Goal: Task Accomplishment & Management: Manage account settings

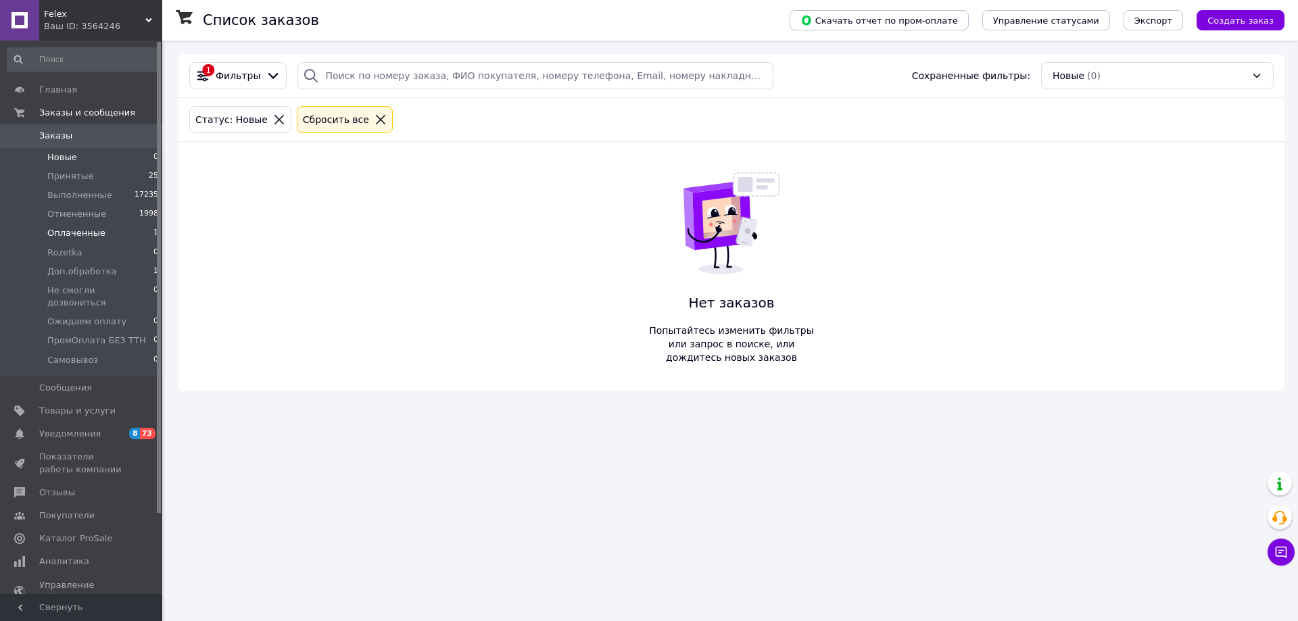
click at [114, 233] on li "Оплаченные 1" at bounding box center [83, 233] width 166 height 19
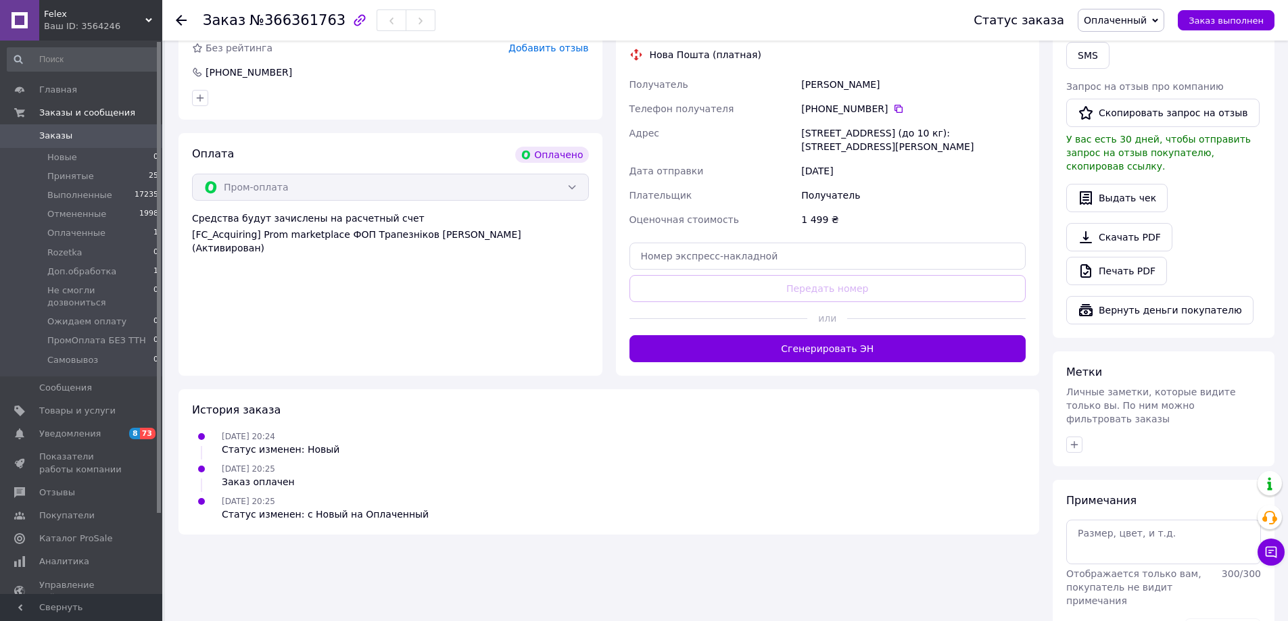
scroll to position [366, 0]
click at [894, 105] on icon at bounding box center [898, 107] width 8 height 8
click at [429, 287] on div "Оплата Оплачено Пром-оплата Средства будут зачислены на расчетный счет [FC_Acqu…" at bounding box center [390, 253] width 424 height 243
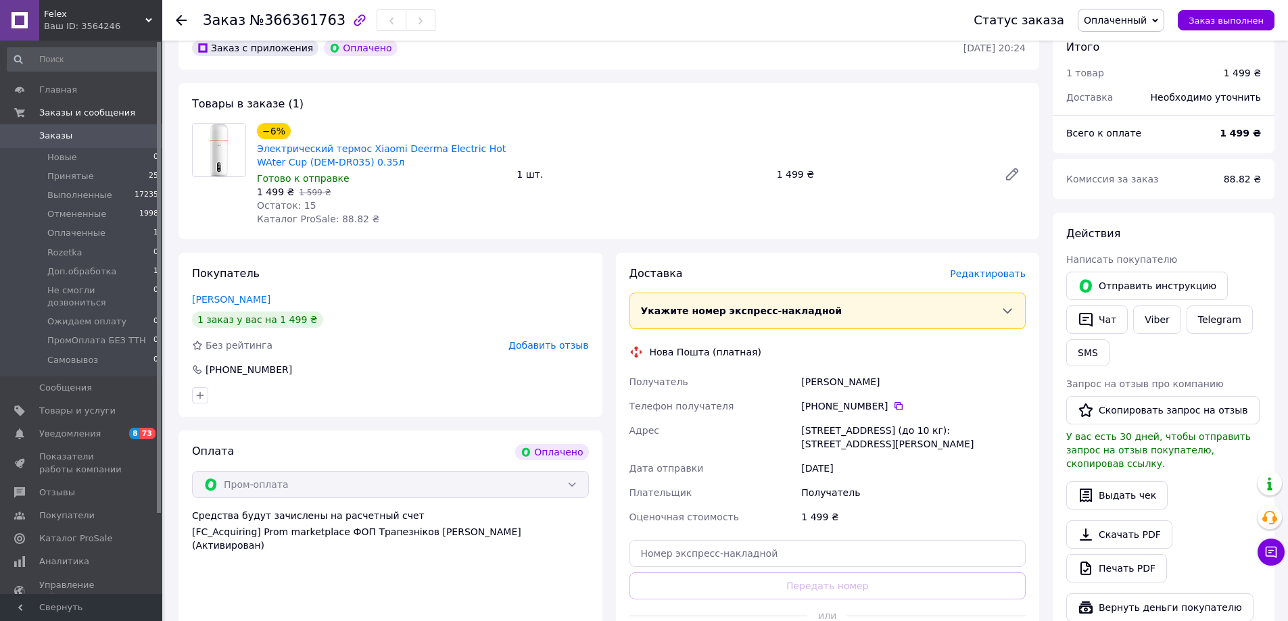
scroll to position [0, 0]
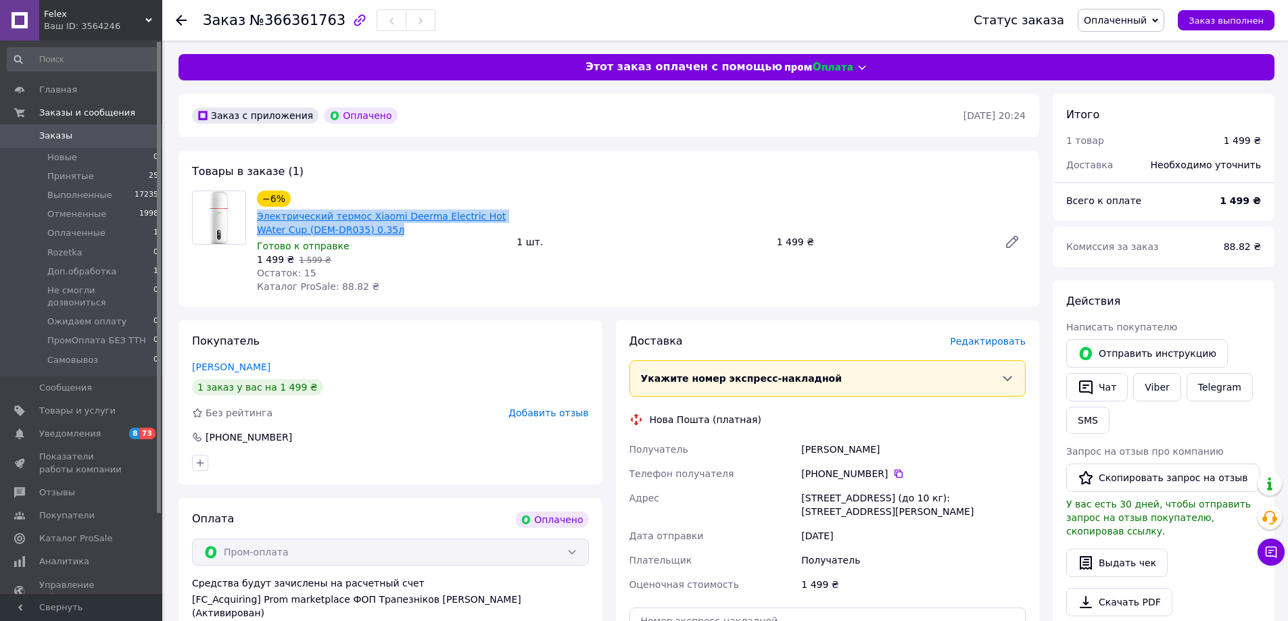
drag, startPoint x: 362, startPoint y: 225, endPoint x: 257, endPoint y: 220, distance: 105.5
click at [257, 220] on span "Электрический термос Xiaomi Deerma Electric Hot WAter Cup (DEM-DR035) 0.35л" at bounding box center [381, 223] width 249 height 27
copy link "Электрический термос Xiaomi Deerma Electric Hot WAter Cup (DEM-DR035) 0.35л"
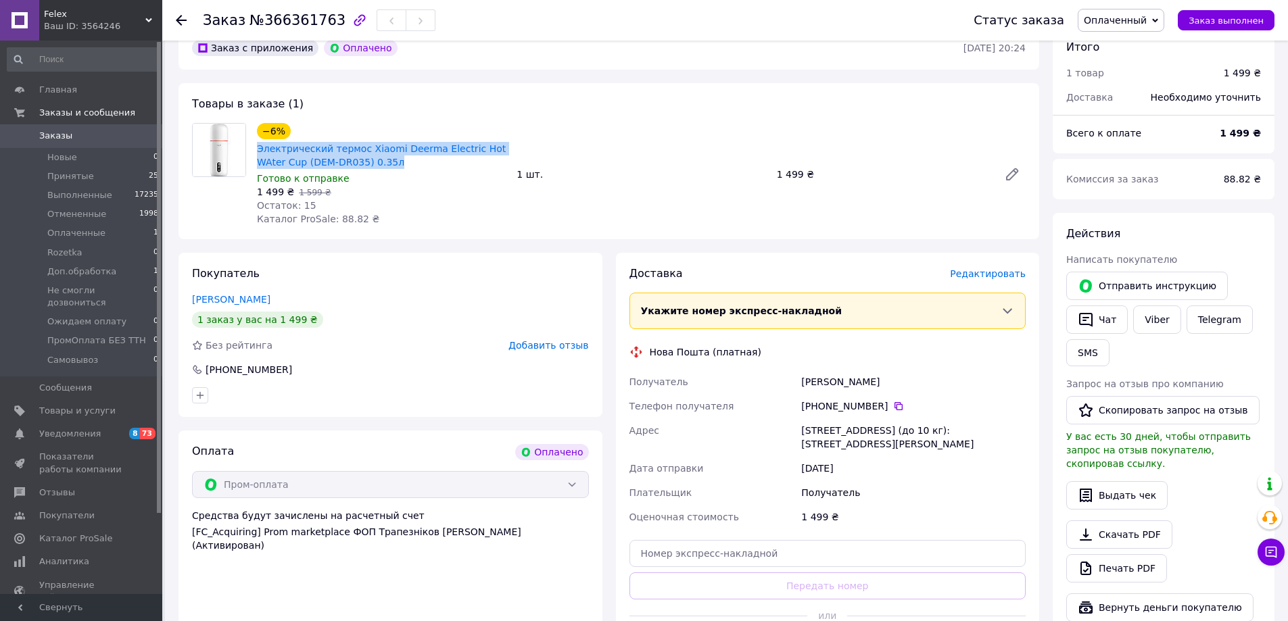
scroll to position [338, 0]
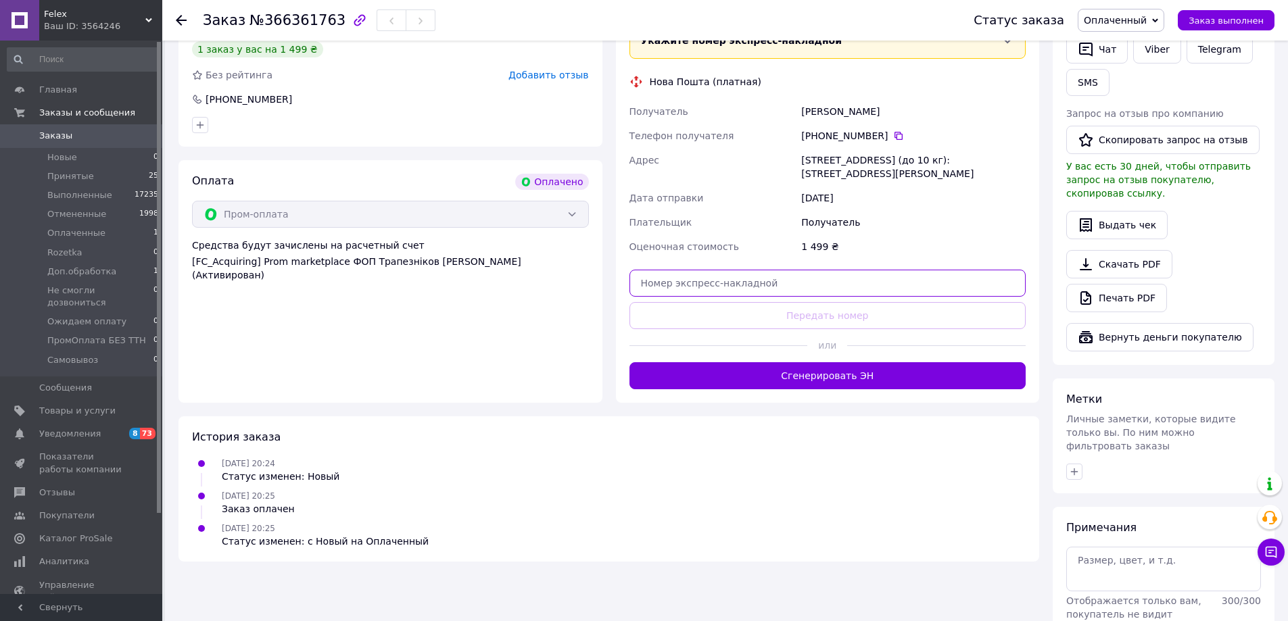
click at [739, 278] on input "text" at bounding box center [827, 283] width 397 height 27
paste input "20451269258066"
type input "20451269258066"
click at [760, 310] on button "Передать номер" at bounding box center [827, 315] width 397 height 27
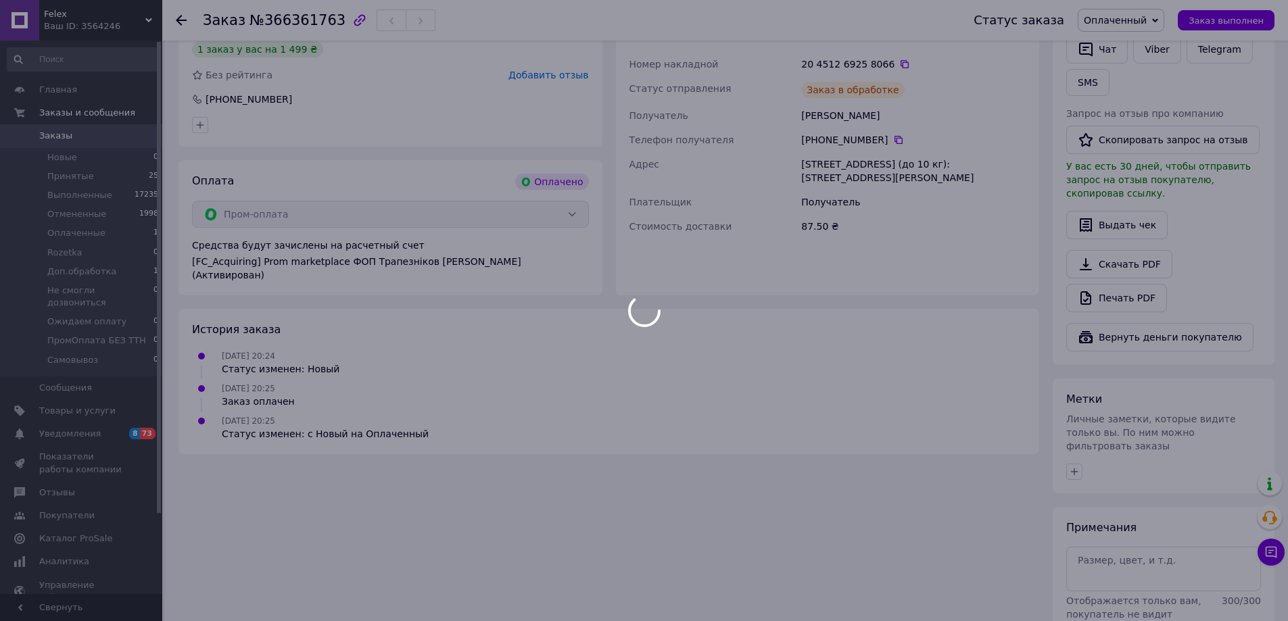
click at [1156, 25] on div at bounding box center [644, 310] width 1288 height 621
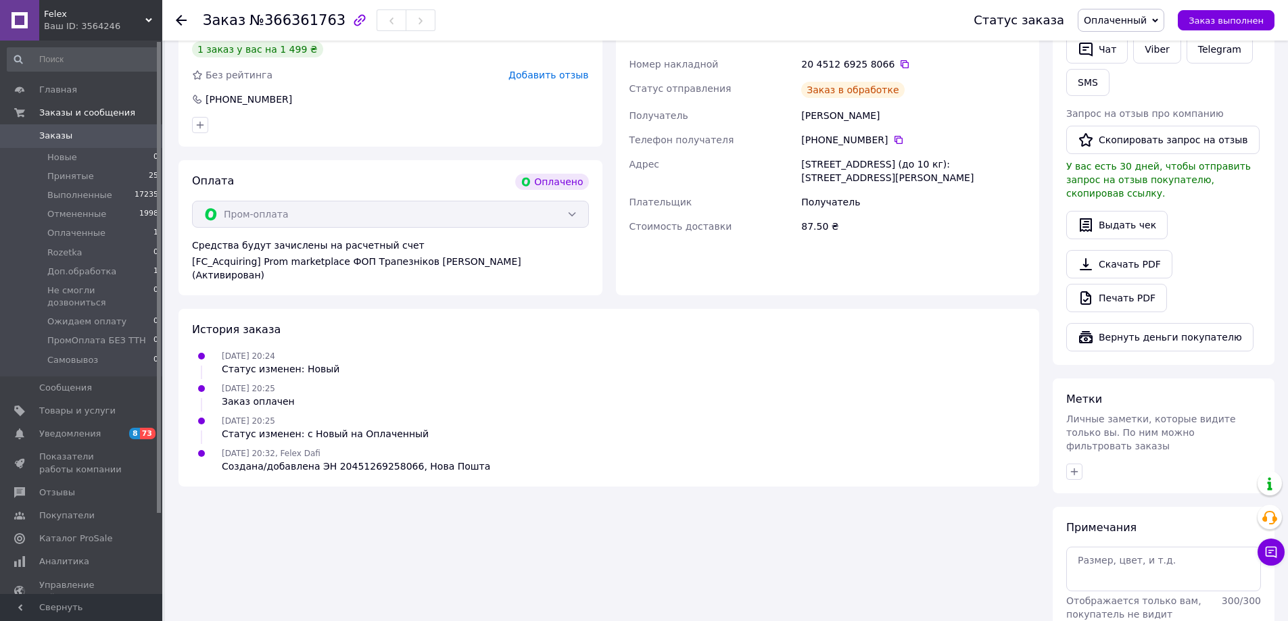
click at [1153, 27] on span "Оплаченный" at bounding box center [1120, 20] width 87 height 23
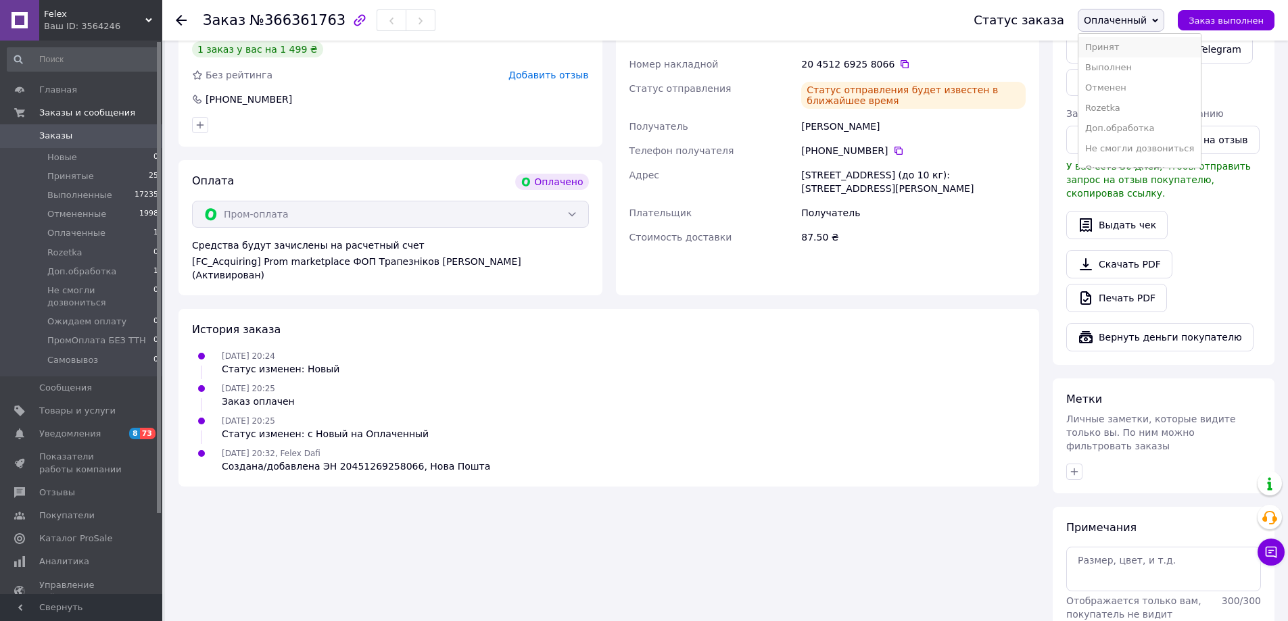
click at [1131, 47] on li "Принят" at bounding box center [1139, 47] width 122 height 20
